Goal: Information Seeking & Learning: Learn about a topic

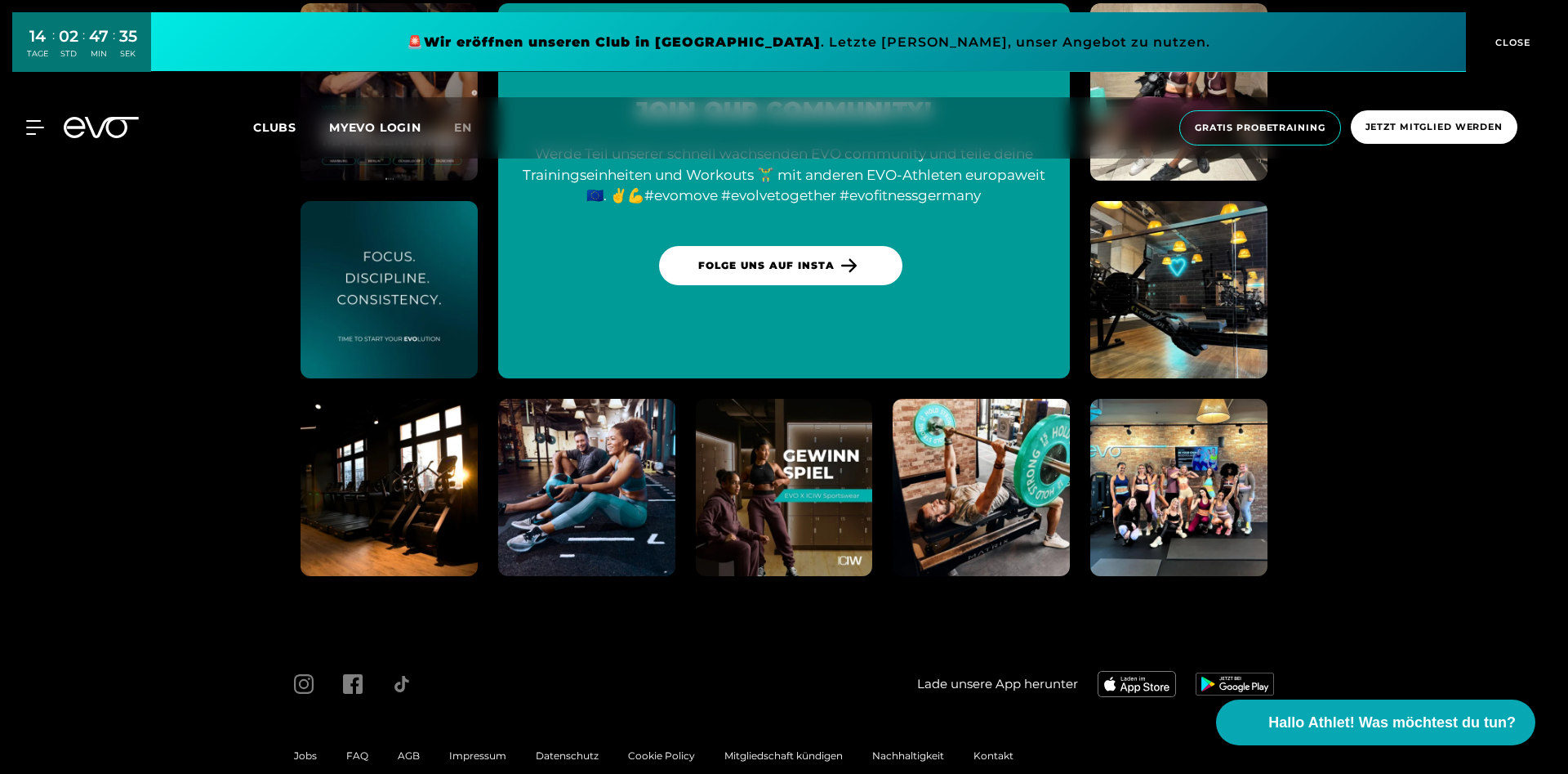
scroll to position [4617, 0]
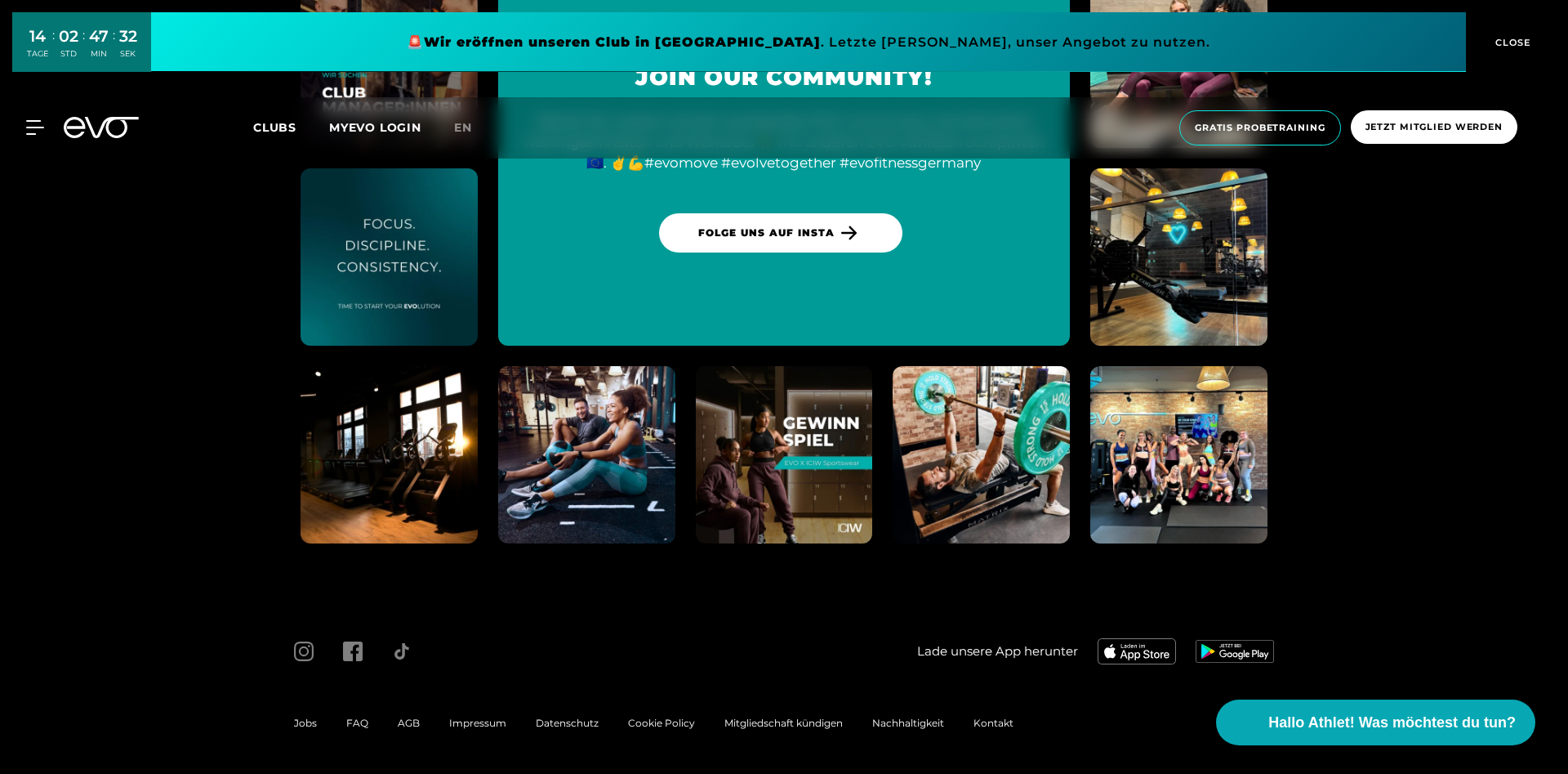
click at [461, 721] on span "Impressum" at bounding box center [477, 723] width 57 height 12
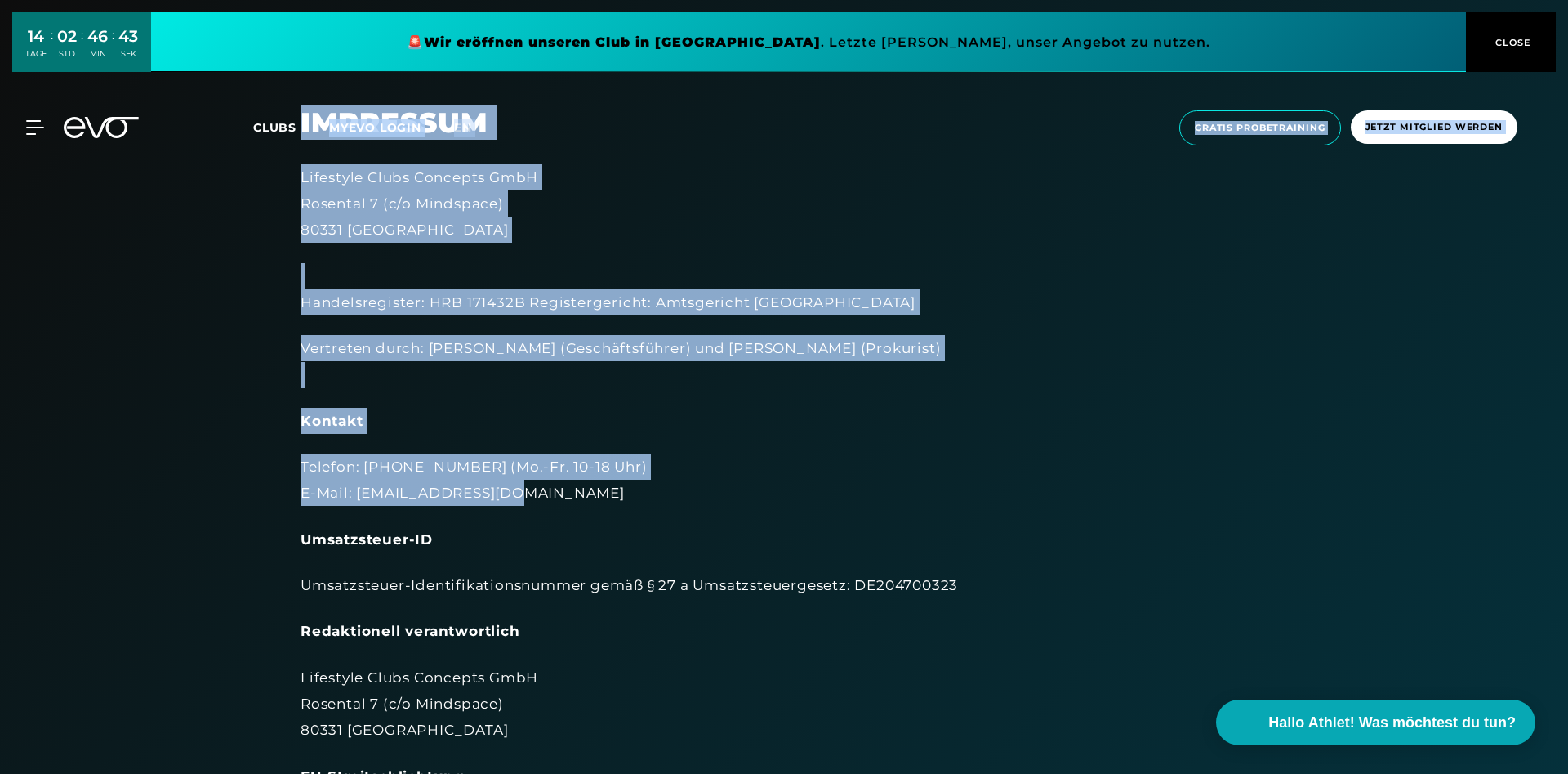
drag, startPoint x: 299, startPoint y: 169, endPoint x: 604, endPoint y: 501, distance: 450.8
click at [604, 501] on div "14 TAGE : 02 STD : 46 MIN : 43 SEK 🚨 Wir eröffnen unseren Club in [GEOGRAPHIC_D…" at bounding box center [784, 715] width 1568 height 1430
copy div "MYEVO LOGIN en Gratis Probetraining Jetzt Mitglied werden MyEVO Login Über EVO …"
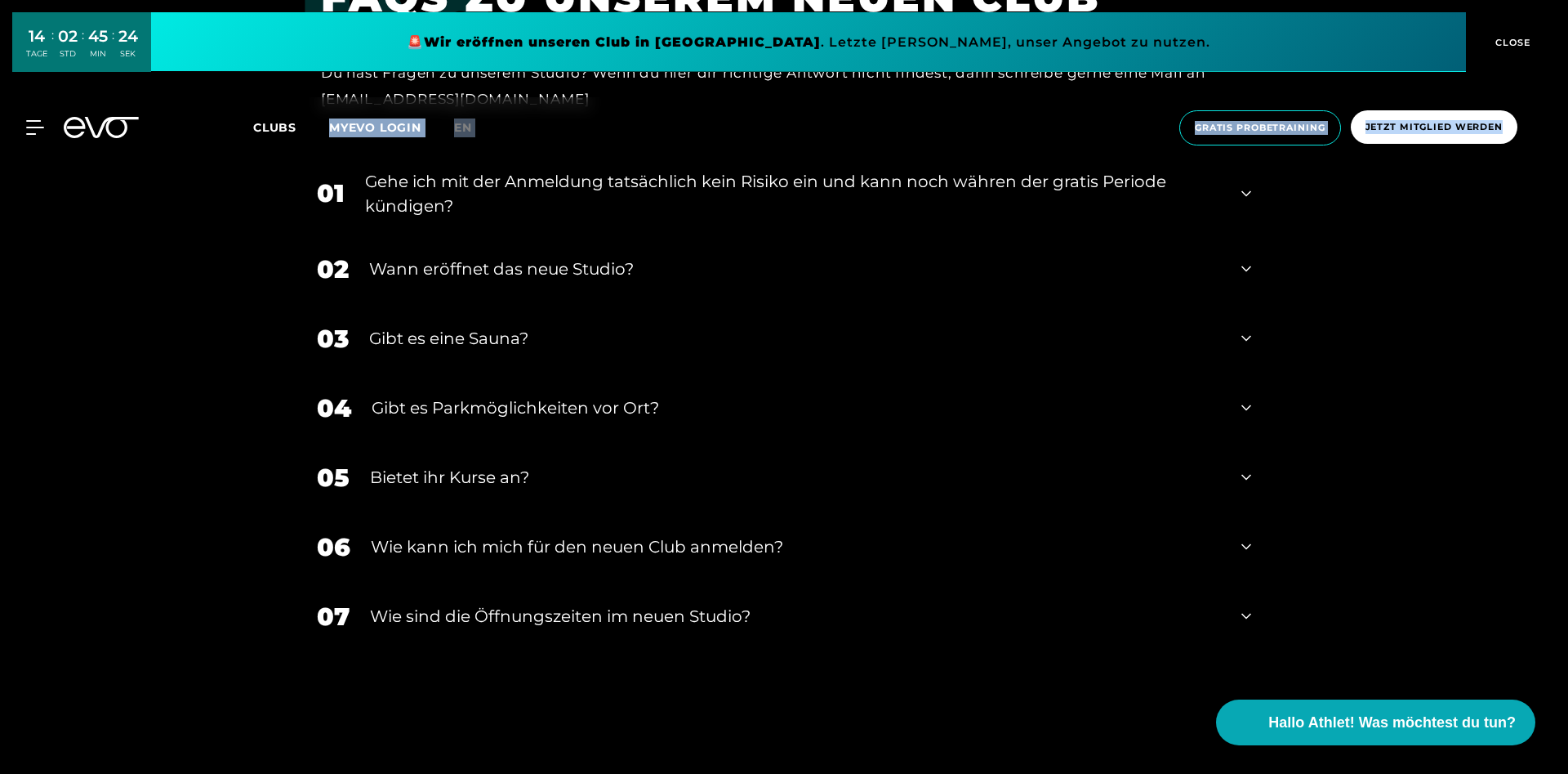
scroll to position [3667, 0]
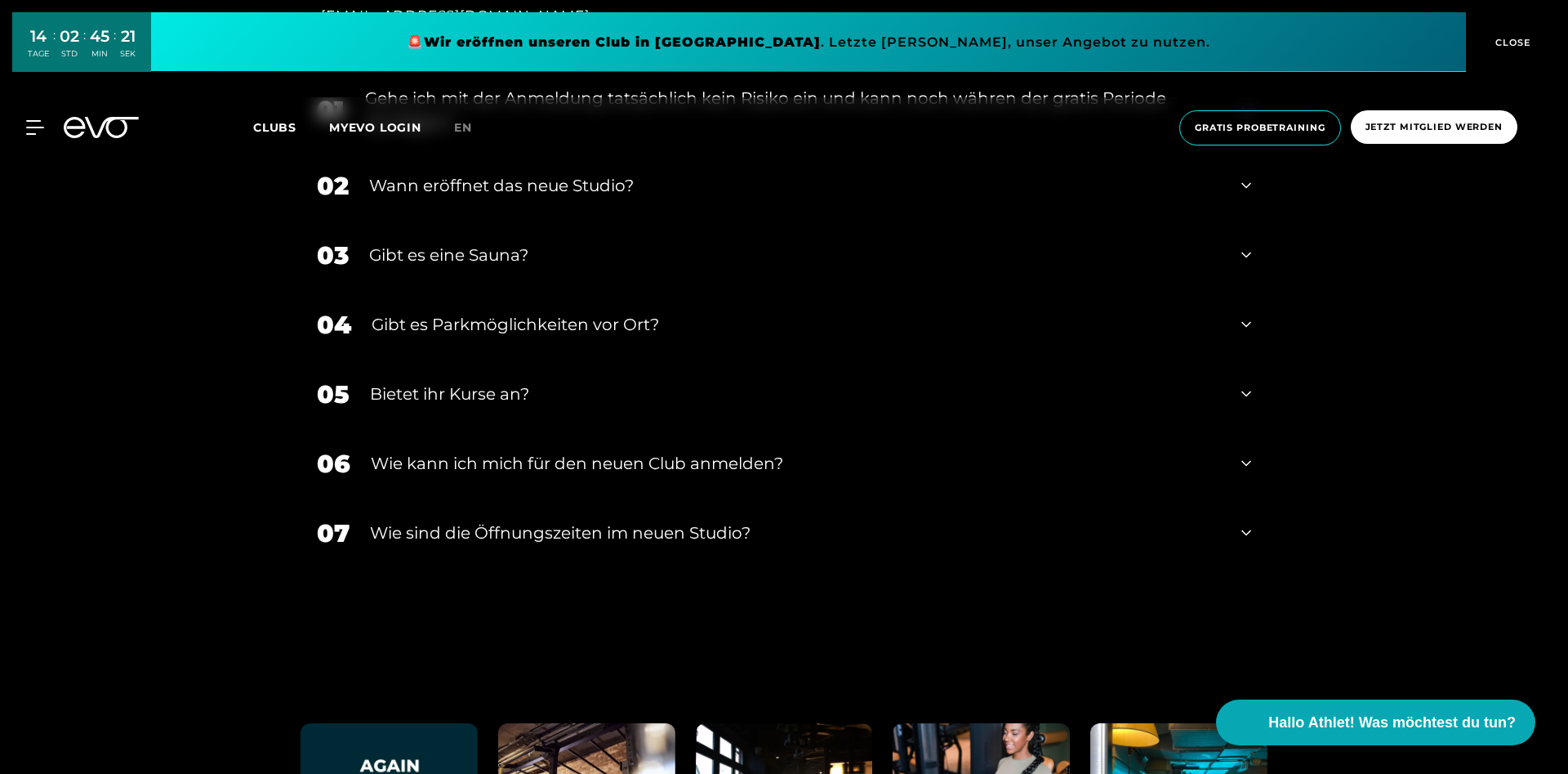
click at [514, 191] on div "Wann eröffnet das neue Studio?" at bounding box center [795, 186] width 852 height 25
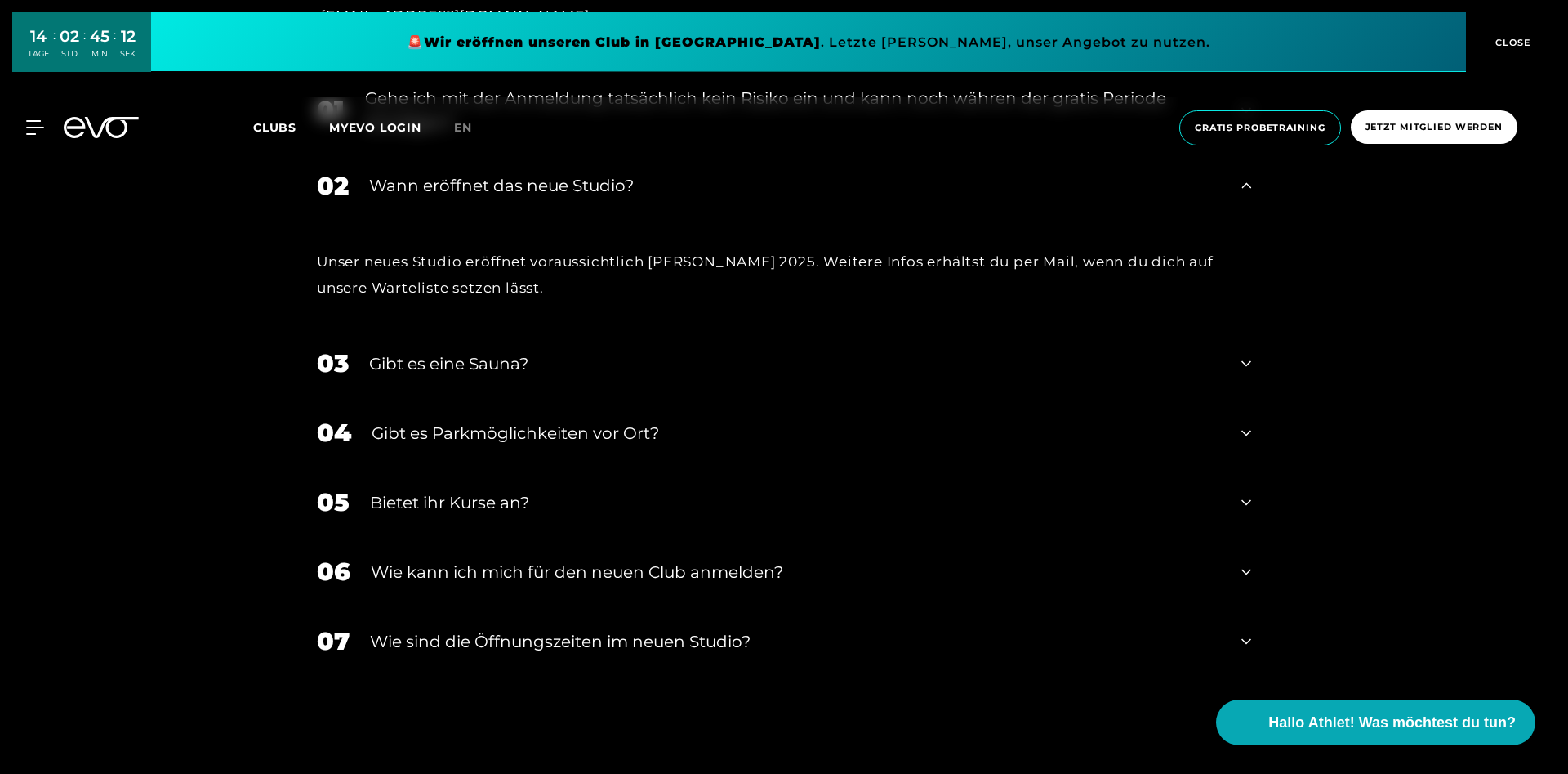
click at [528, 369] on div "Gibt es eine Sauna?" at bounding box center [795, 363] width 852 height 25
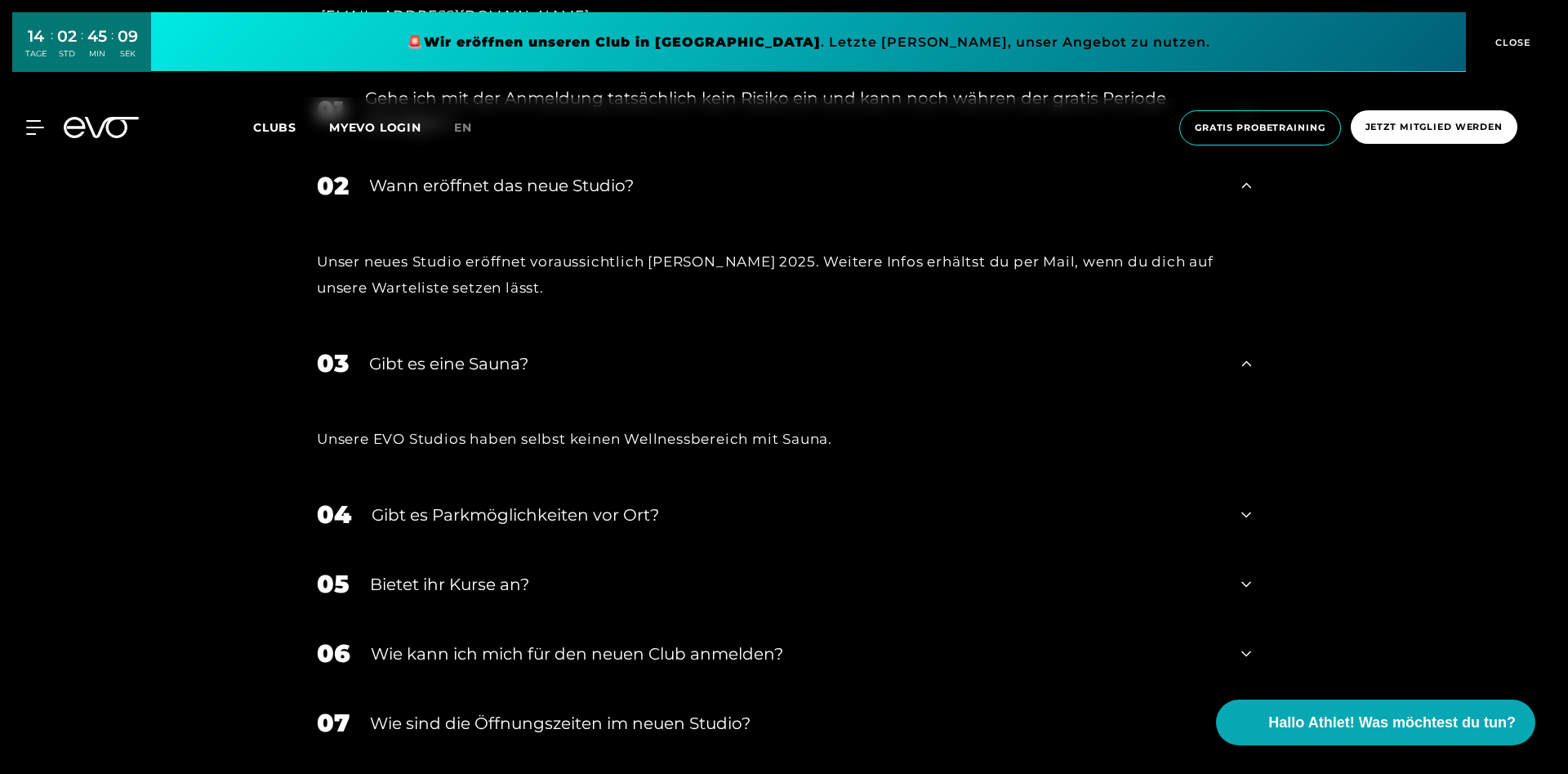
click at [611, 523] on div "Gibt es Parkmöglichkeiten vor Ort?" at bounding box center [797, 515] width 850 height 25
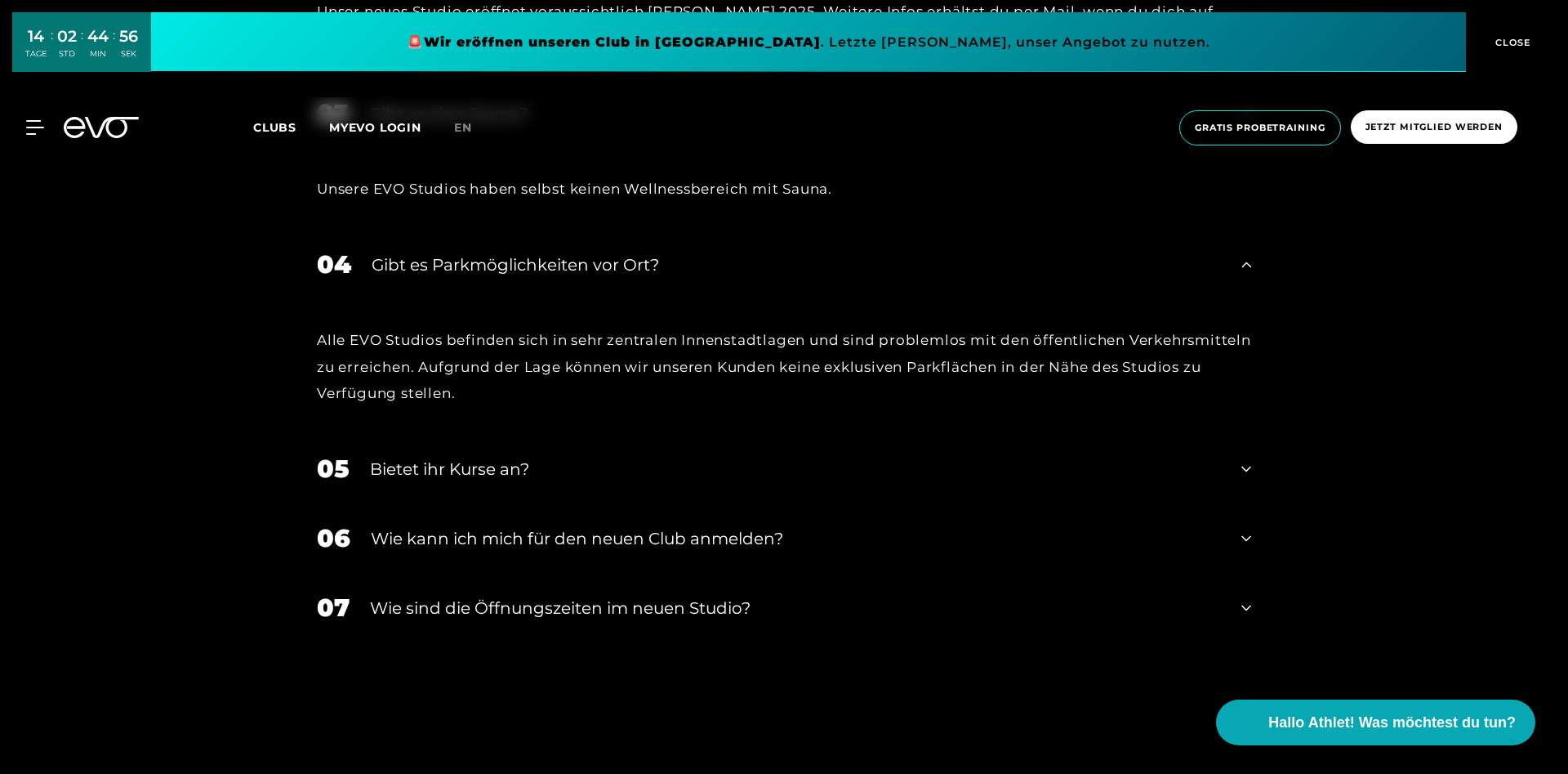
scroll to position [4000, 0]
